Goal: Complete application form

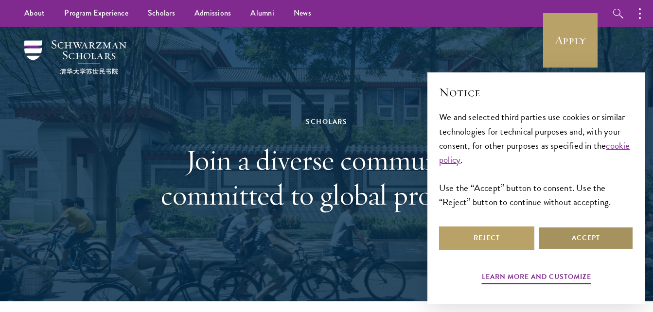
drag, startPoint x: 601, startPoint y: 244, endPoint x: 384, endPoint y: 210, distance: 220.0
click at [601, 243] on button "Accept" at bounding box center [586, 238] width 95 height 23
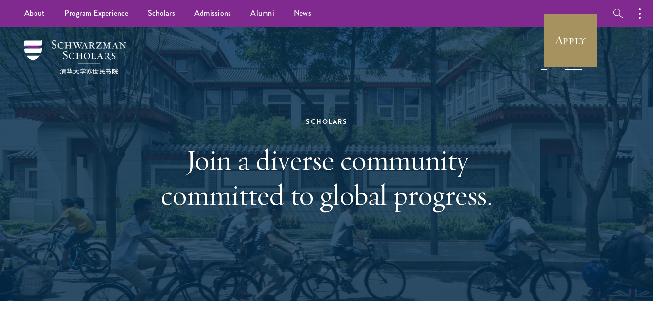
click at [571, 41] on link "Apply" at bounding box center [570, 40] width 54 height 54
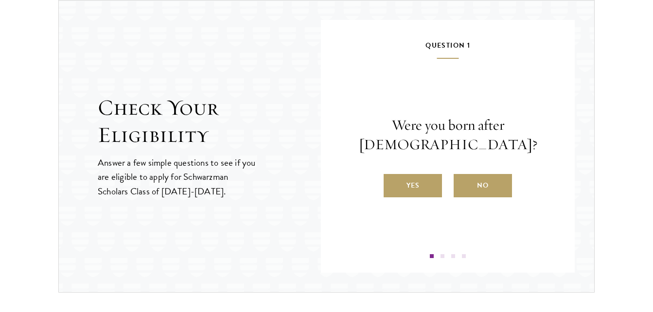
drag, startPoint x: 471, startPoint y: 180, endPoint x: 469, endPoint y: 175, distance: 5.1
click at [471, 180] on label "No" at bounding box center [483, 185] width 58 height 23
click at [463, 180] on input "No" at bounding box center [458, 179] width 9 height 9
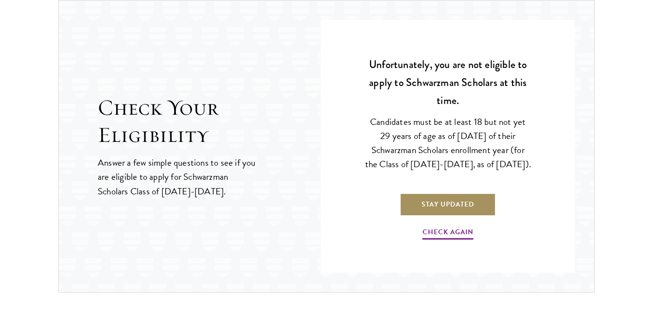
click at [460, 216] on link "Stay Updated" at bounding box center [448, 204] width 96 height 23
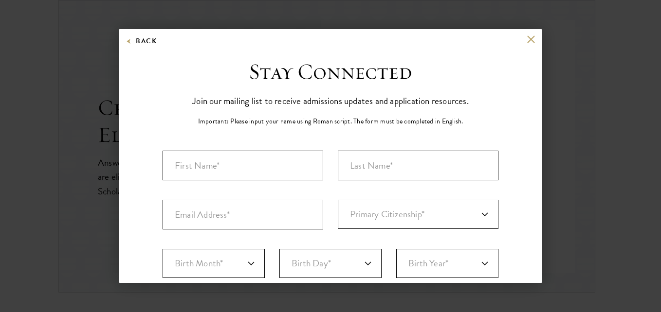
drag, startPoint x: 543, startPoint y: 129, endPoint x: 544, endPoint y: 180, distance: 50.6
click at [544, 180] on div "Back Stay Connected Please select what best describes you: Prospective Applican…" at bounding box center [330, 156] width 661 height 254
